Goal: Ask a question

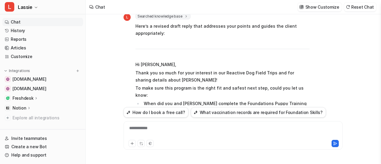
scroll to position [870, 0]
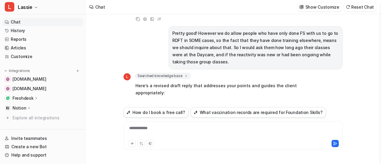
drag, startPoint x: 134, startPoint y: 64, endPoint x: 139, endPoint y: 67, distance: 5.5
click at [137, 129] on p "Thank you so much for your interest in our Reactive Dog Field Trips and for sha…" at bounding box center [222, 136] width 174 height 14
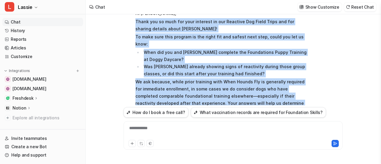
scroll to position [989, 0]
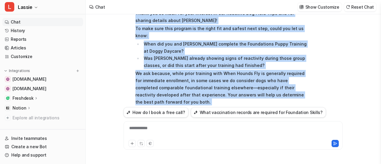
drag, startPoint x: 135, startPoint y: 73, endPoint x: 201, endPoint y: 82, distance: 66.5
click at [201, 82] on div "L Searched knowledge base search_queries : [ "reactive dog field trip eligibili…" at bounding box center [217, 69] width 186 height 230
copy span "Lorem ips do sita con adip elitsedd ei tem Incididu Utl Etdol Magna ali eni adm…"
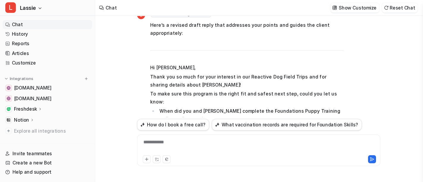
scroll to position [870, 0]
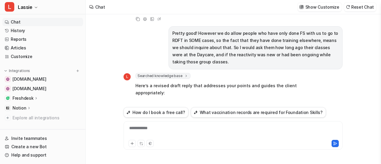
click at [18, 21] on link "Chat" at bounding box center [42, 22] width 81 height 8
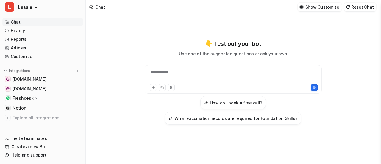
click at [157, 71] on div "**********" at bounding box center [233, 76] width 175 height 14
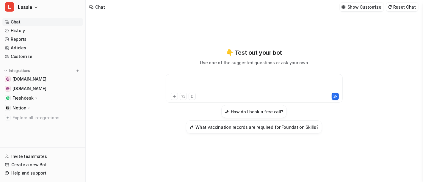
paste div
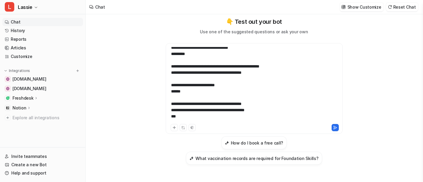
scroll to position [330, 0]
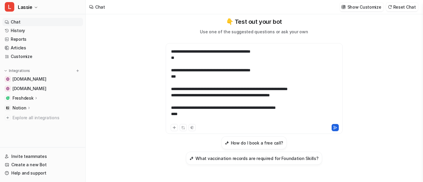
click at [337, 129] on icon at bounding box center [336, 128] width 4 height 4
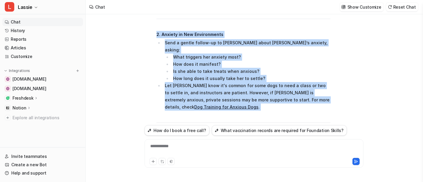
scroll to position [463, 0]
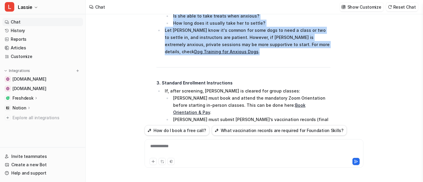
drag, startPoint x: 154, startPoint y: 49, endPoint x: 186, endPoint y: 19, distance: 43.6
click at [186, 19] on div "L Searched knowledge base search_queries : [ "Foundation Skills enrollment proc…" at bounding box center [238, 28] width 186 height 509
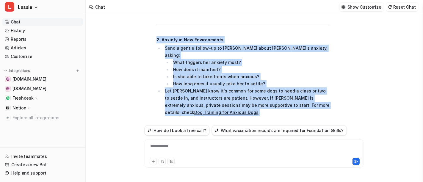
scroll to position [397, 0]
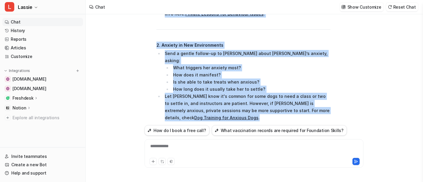
copy span "4. Loremipsum Dolors Ametco – Adip Elits Doeiusm Tempor inc utlab etdolor ma al…"
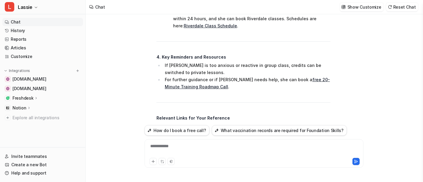
scroll to position [596, 0]
